Goal: Task Accomplishment & Management: Use online tool/utility

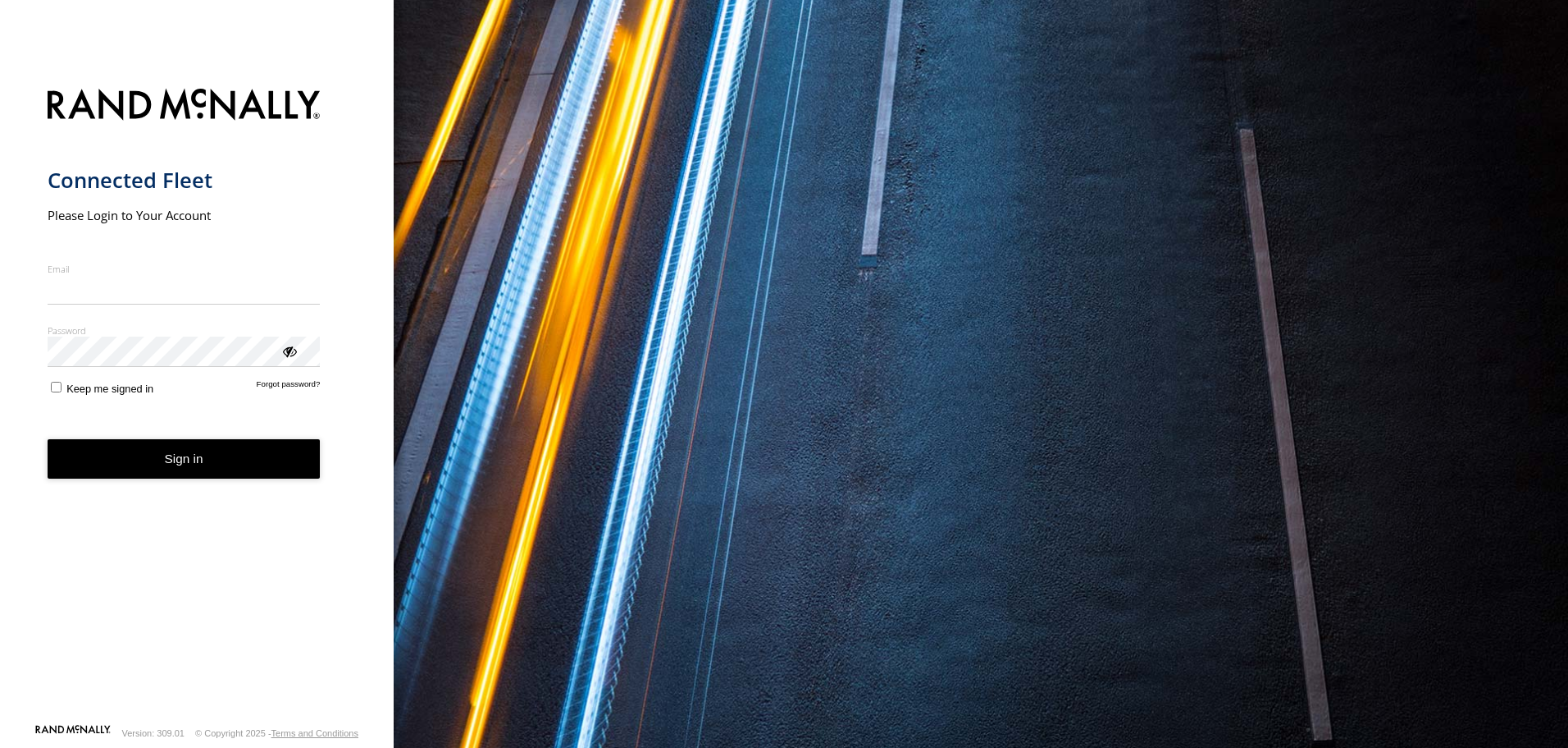
type input "**********"
click at [202, 481] on form "**********" at bounding box center [197, 401] width 299 height 644
click at [185, 458] on button "Sign in" at bounding box center [185, 458] width 273 height 40
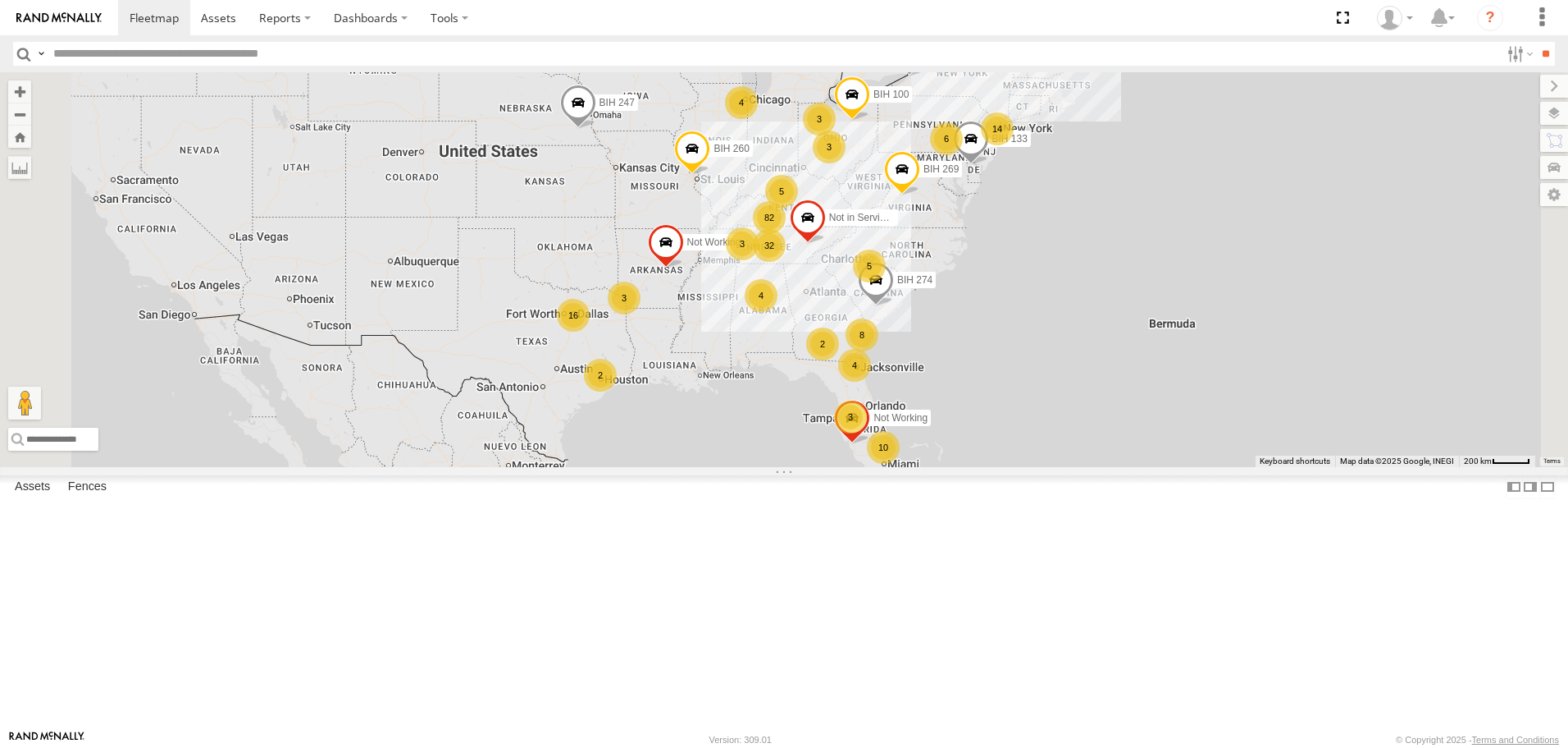
click at [0, 0] on span "Asset" at bounding box center [0, 0] width 0 height 0
click at [0, 0] on span at bounding box center [0, 0] width 0 height 0
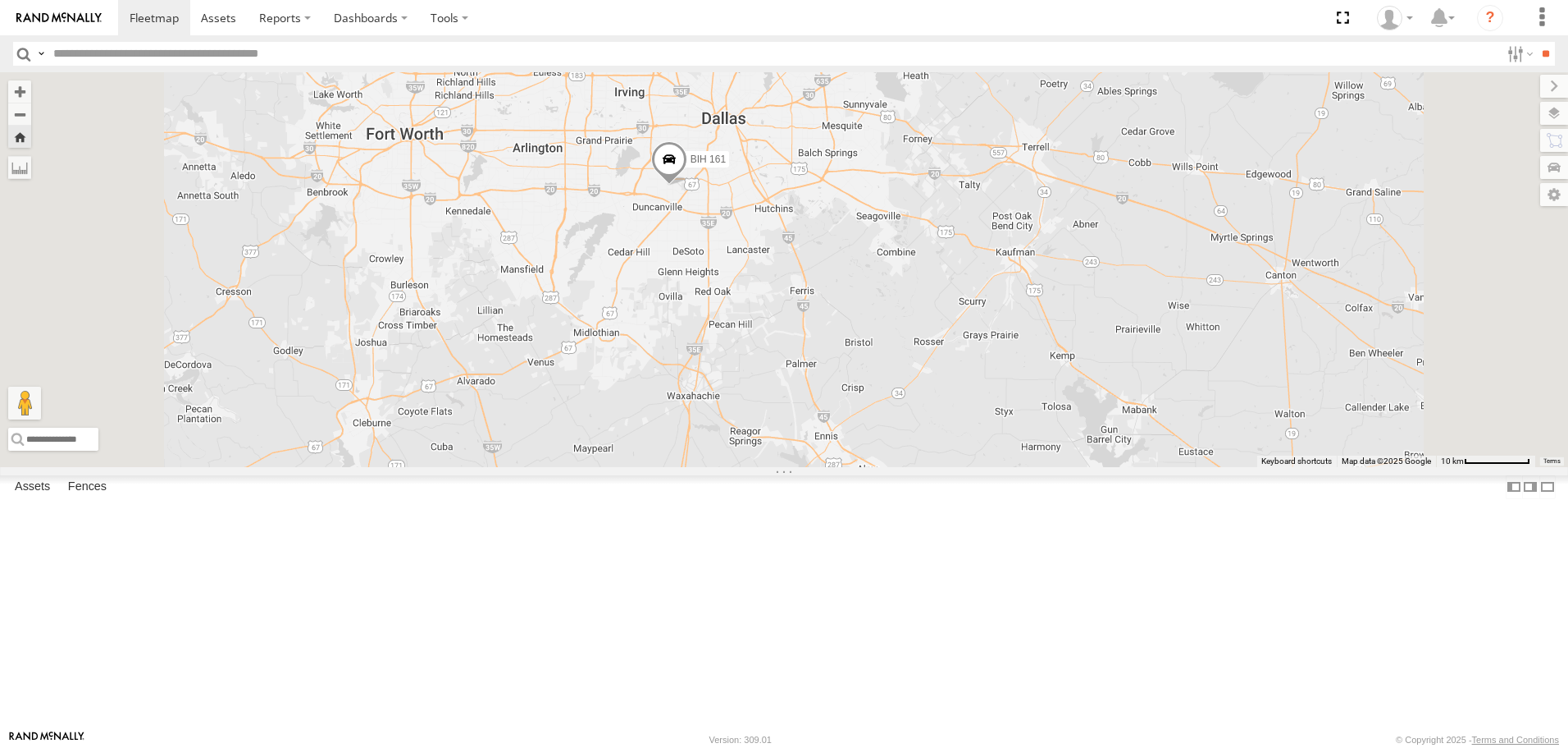
scroll to position [6319, 0]
click at [0, 0] on span at bounding box center [0, 0] width 0 height 0
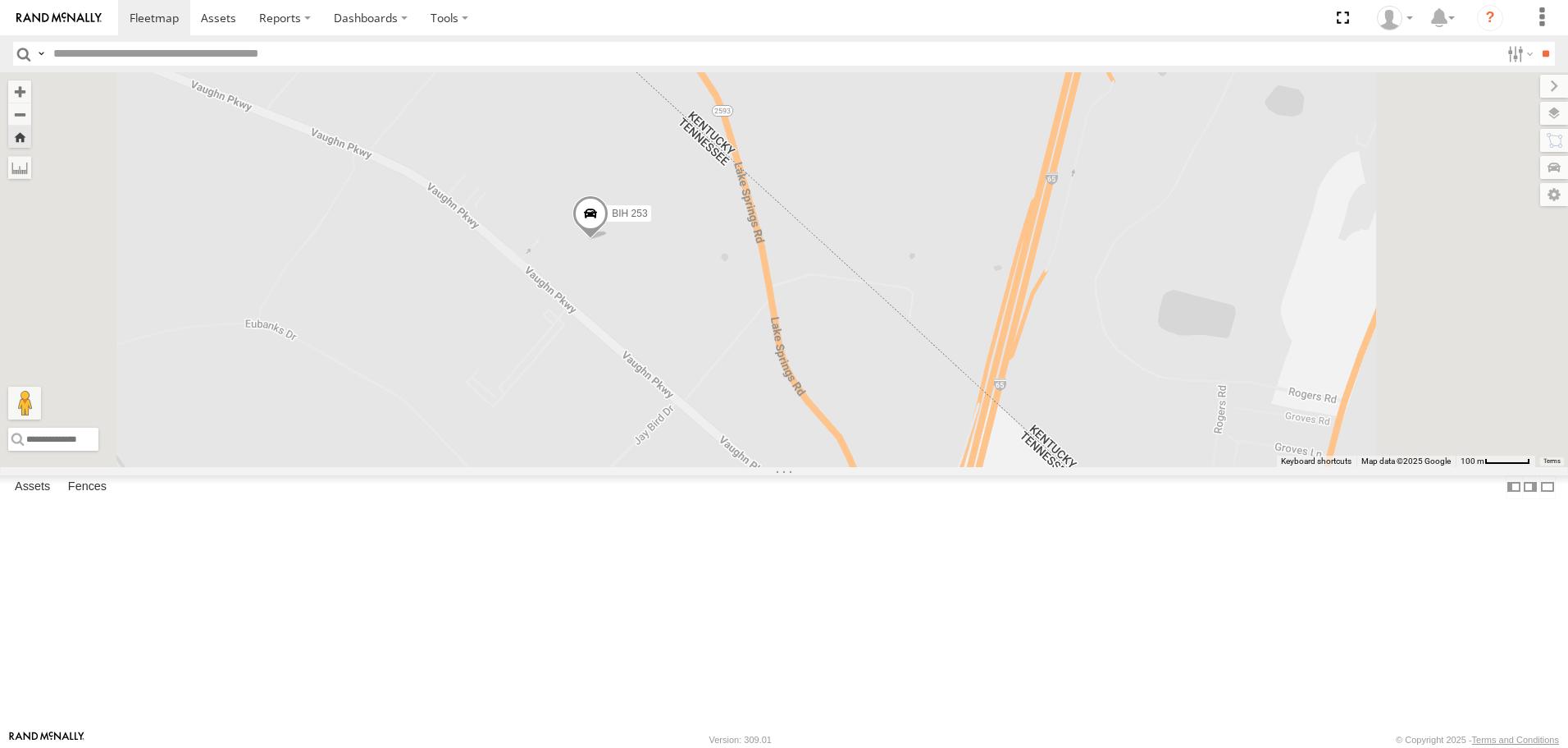
click at [0, 0] on span at bounding box center [0, 0] width 0 height 0
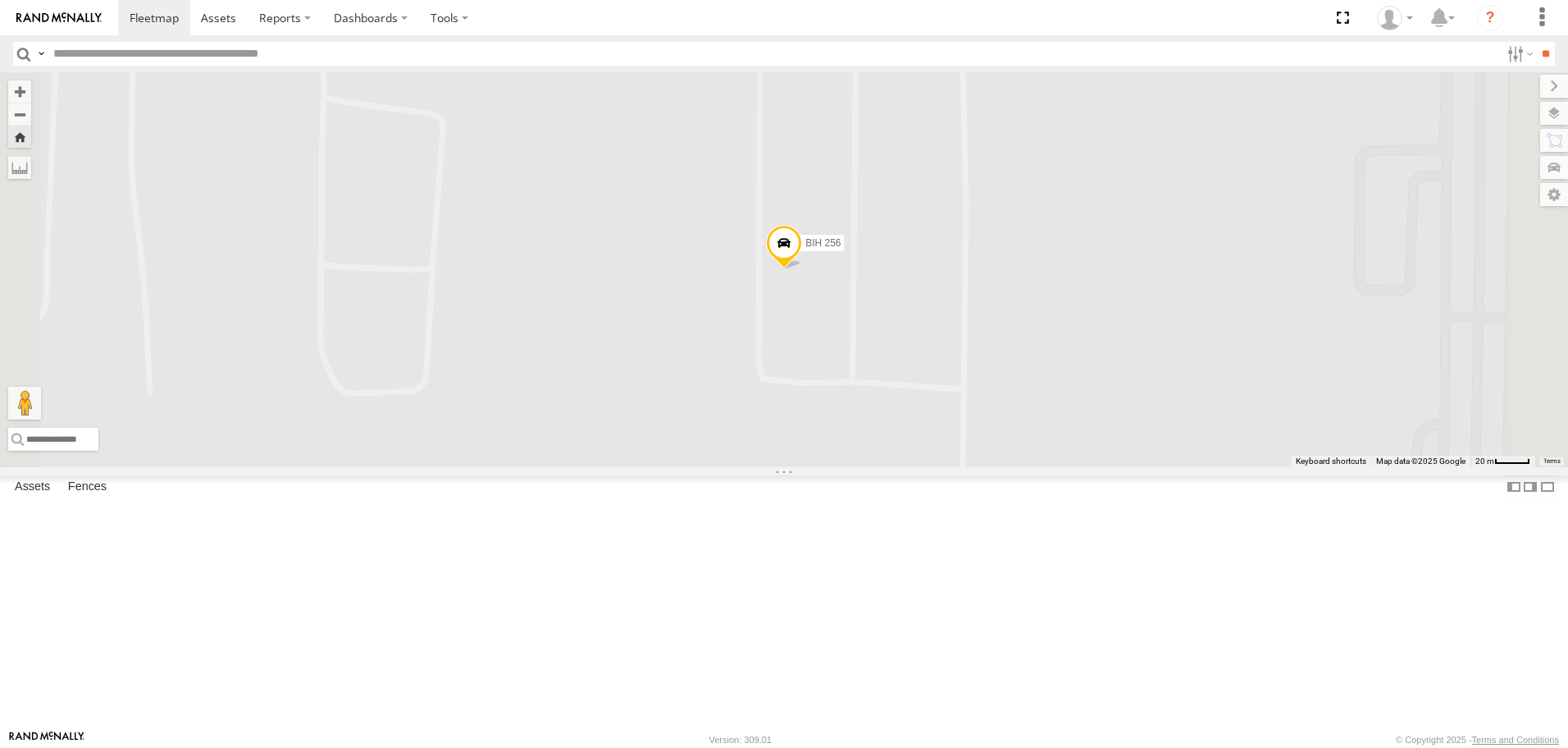
scroll to position [6482, 0]
click at [0, 0] on span at bounding box center [0, 0] width 0 height 0
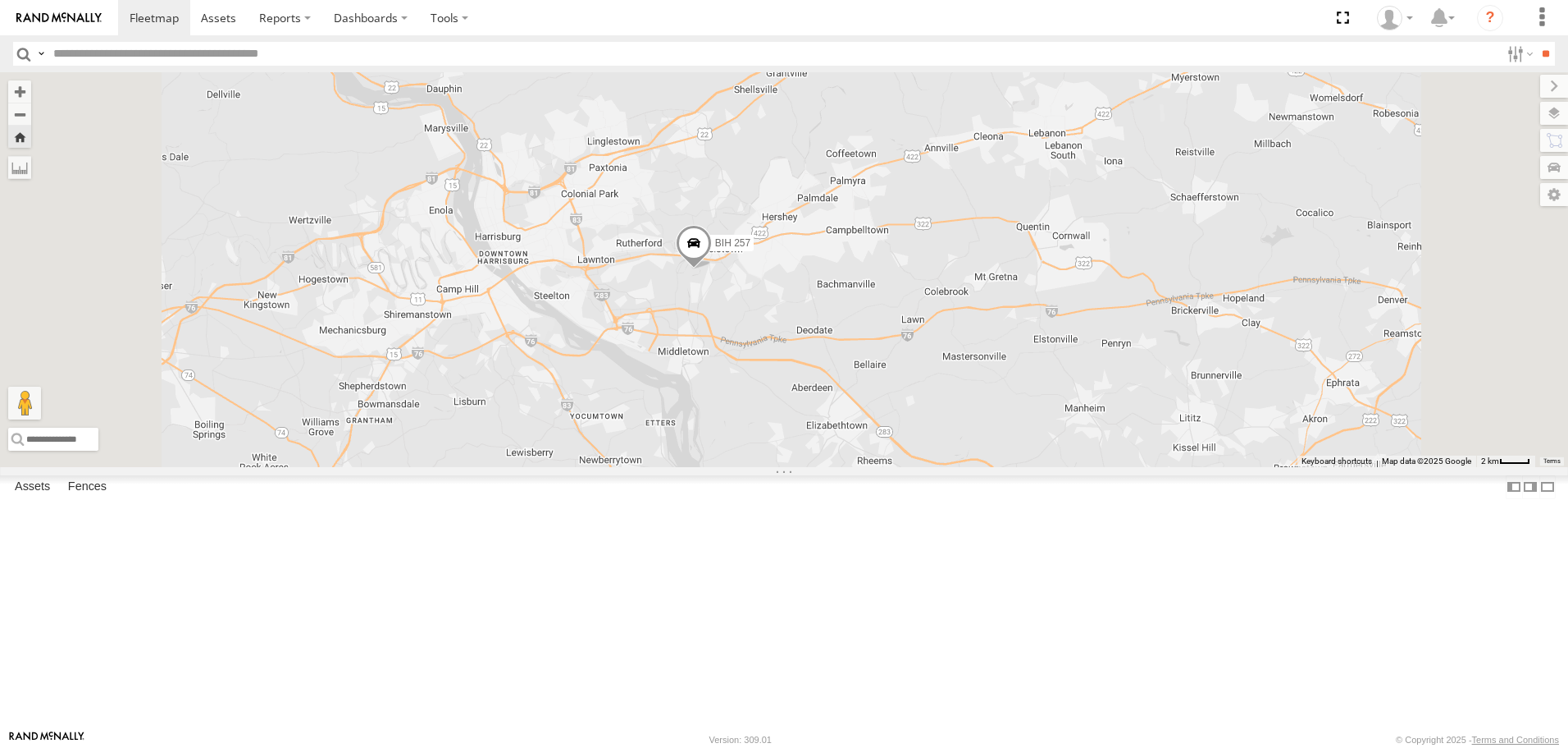
scroll to position [7960, 0]
click at [0, 0] on span at bounding box center [0, 0] width 0 height 0
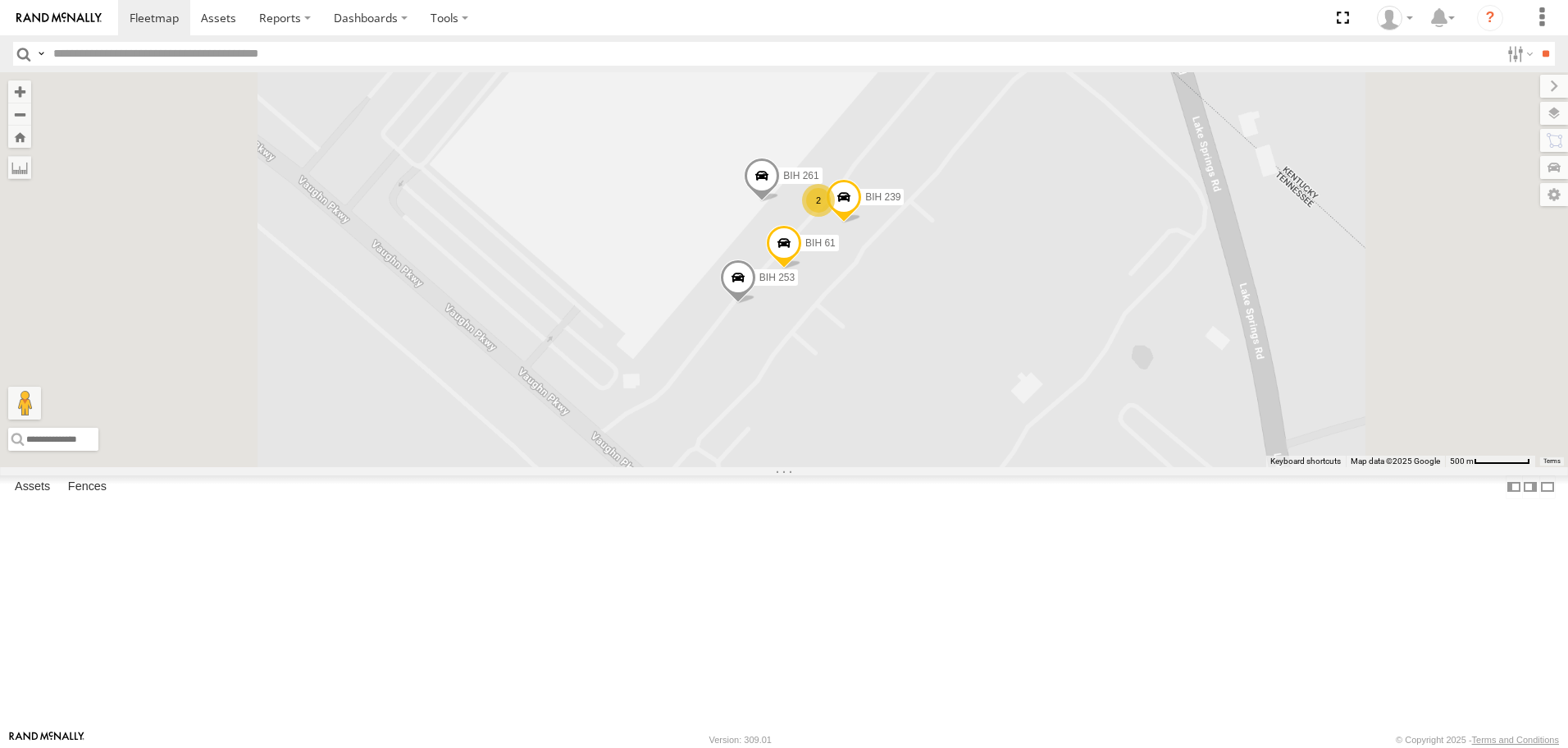
scroll to position [0, 0]
